Goal: Information Seeking & Learning: Compare options

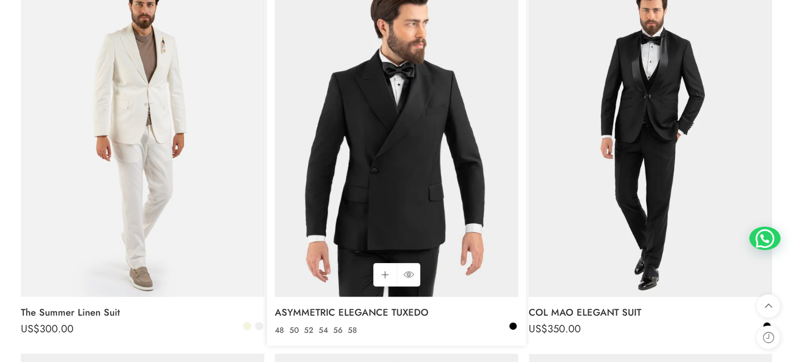
scroll to position [209, 0]
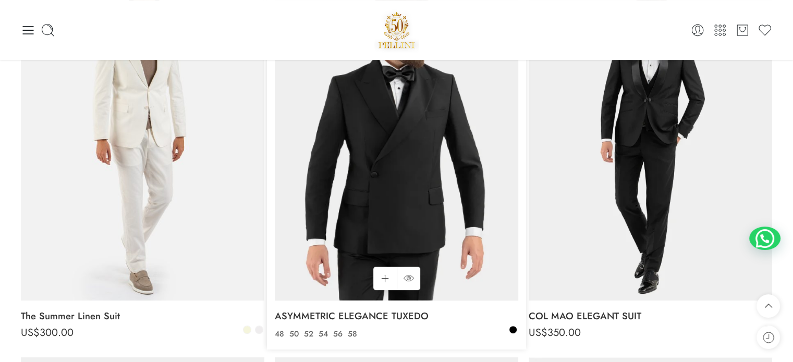
click at [403, 184] on img at bounding box center [397, 138] width 244 height 325
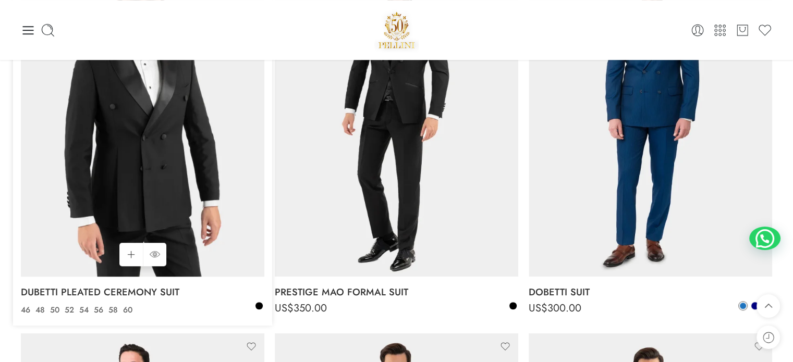
scroll to position [626, 0]
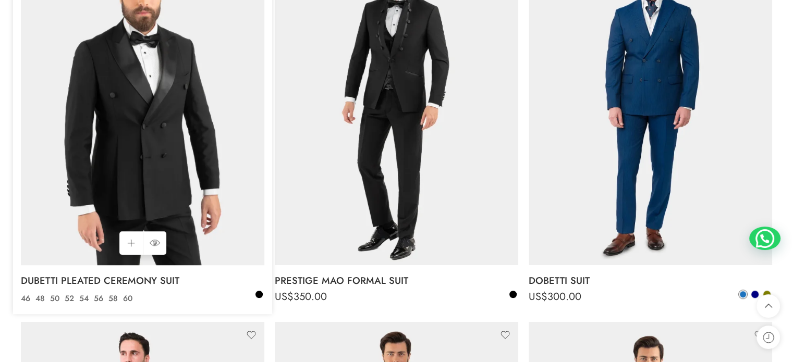
click at [151, 106] on img at bounding box center [143, 103] width 244 height 325
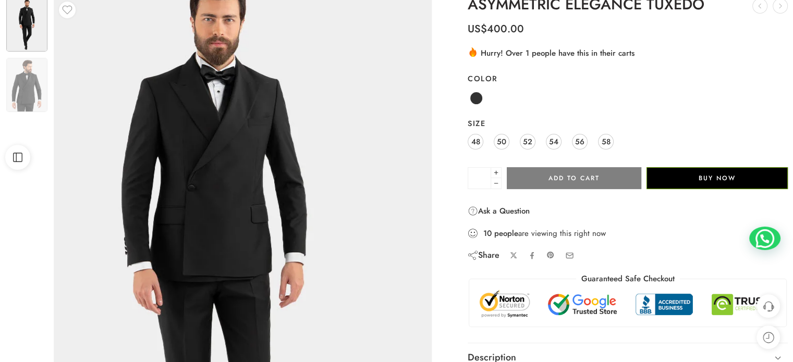
scroll to position [104, 0]
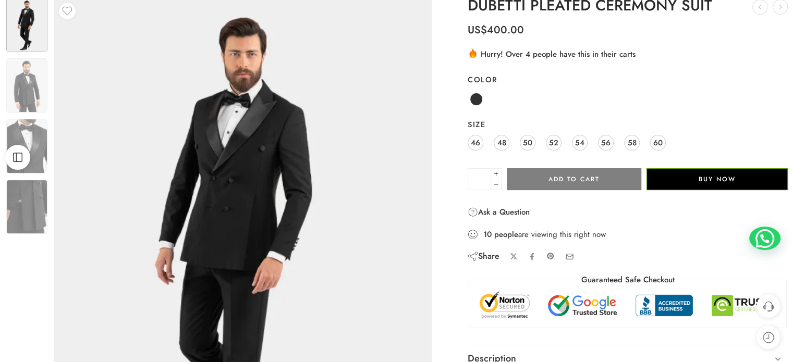
scroll to position [104, 0]
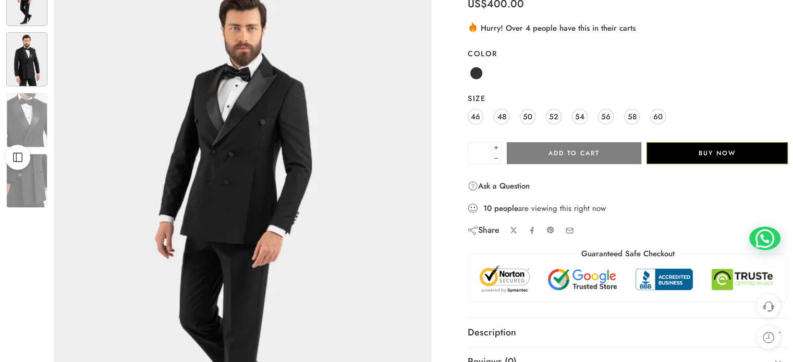
click at [29, 56] on img at bounding box center [26, 59] width 41 height 54
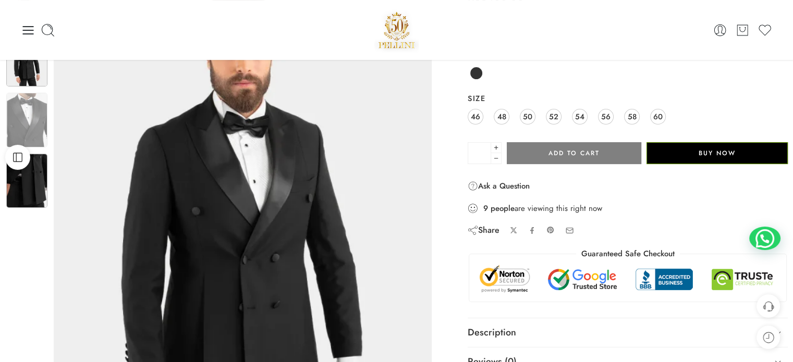
click at [27, 177] on img at bounding box center [26, 181] width 41 height 54
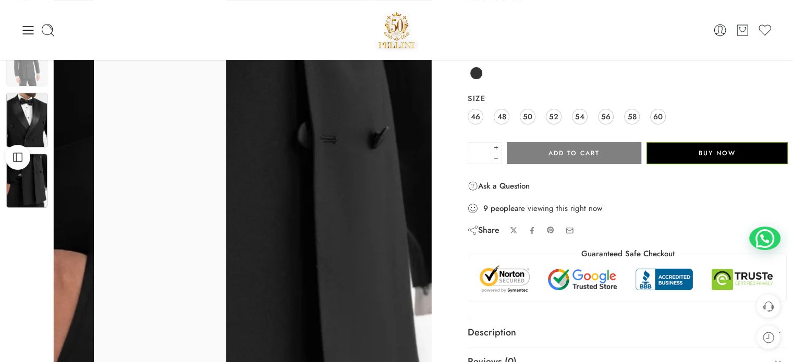
click at [30, 126] on img at bounding box center [26, 120] width 41 height 54
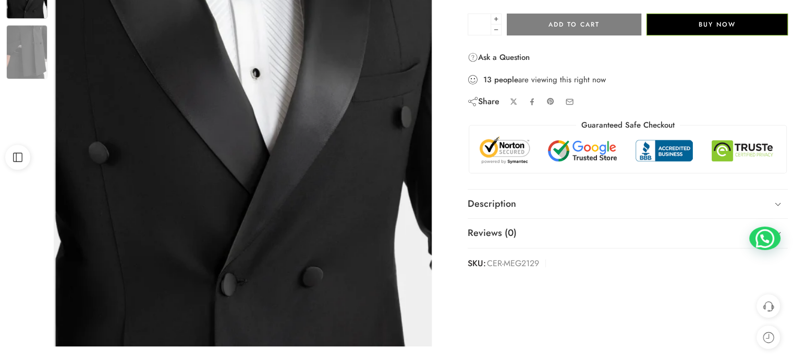
scroll to position [313, 0]
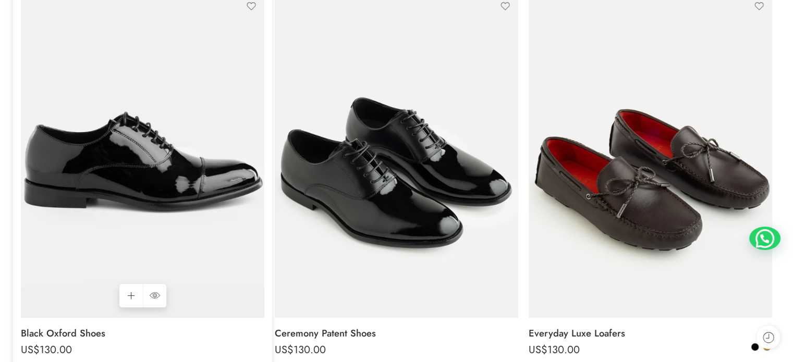
scroll to position [261, 0]
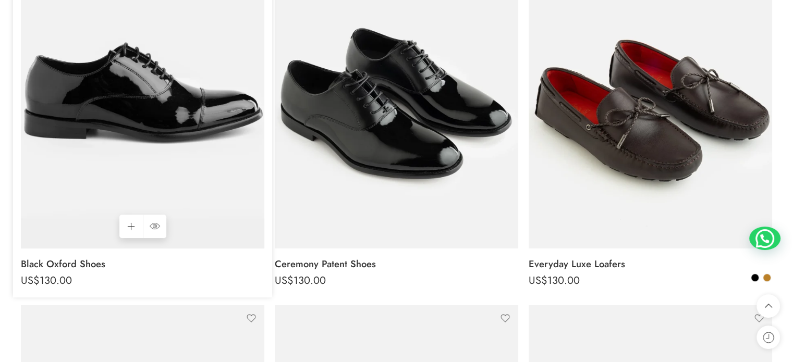
click at [116, 114] on img at bounding box center [143, 86] width 244 height 325
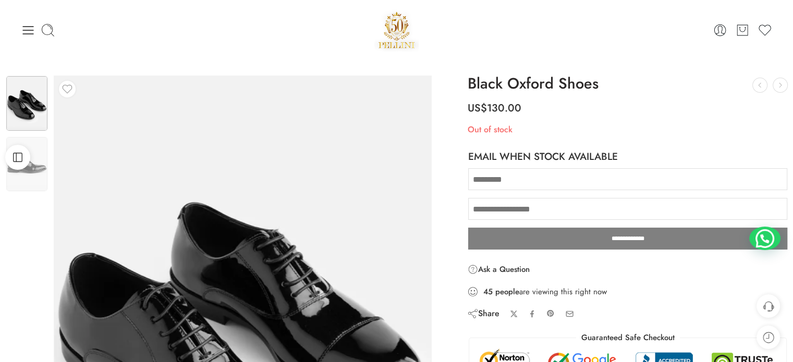
click at [35, 168] on div "Open Sidebar" at bounding box center [17, 157] width 35 height 25
click at [37, 173] on img at bounding box center [26, 164] width 41 height 55
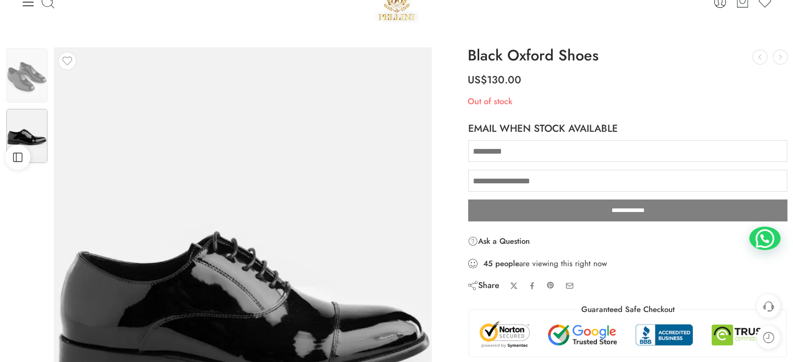
scroll to position [104, 0]
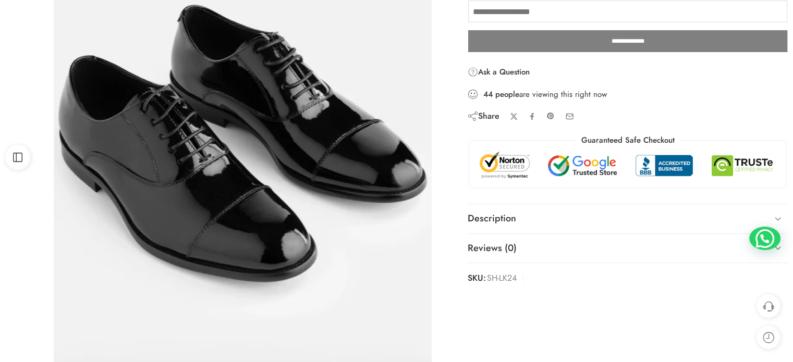
scroll to position [209, 0]
